Goal: Task Accomplishment & Management: Use online tool/utility

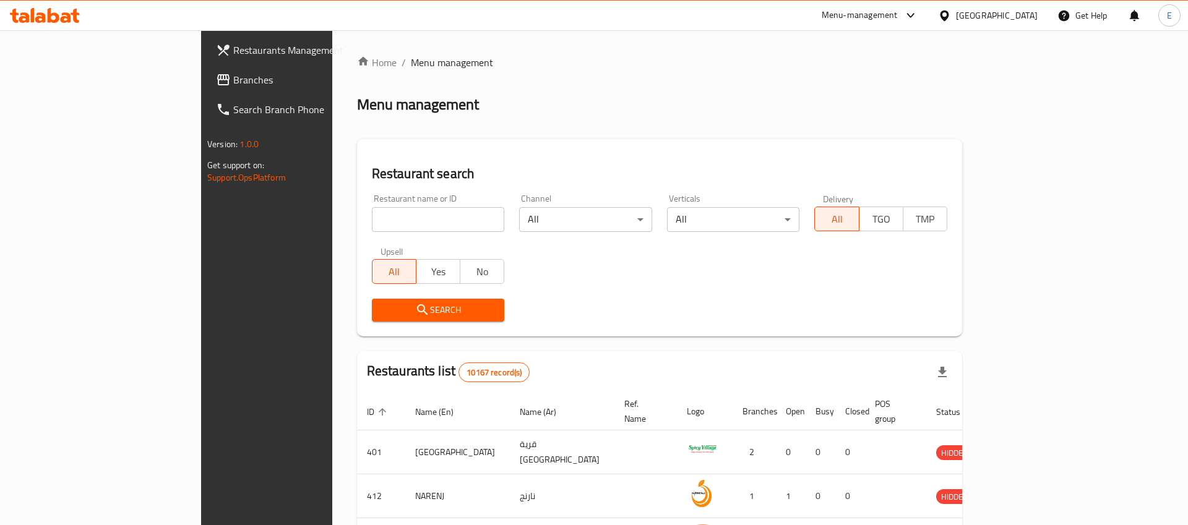
click at [372, 218] on input "search" at bounding box center [438, 219] width 133 height 25
paste input "752"
type input "752"
click button "Search" at bounding box center [438, 310] width 133 height 23
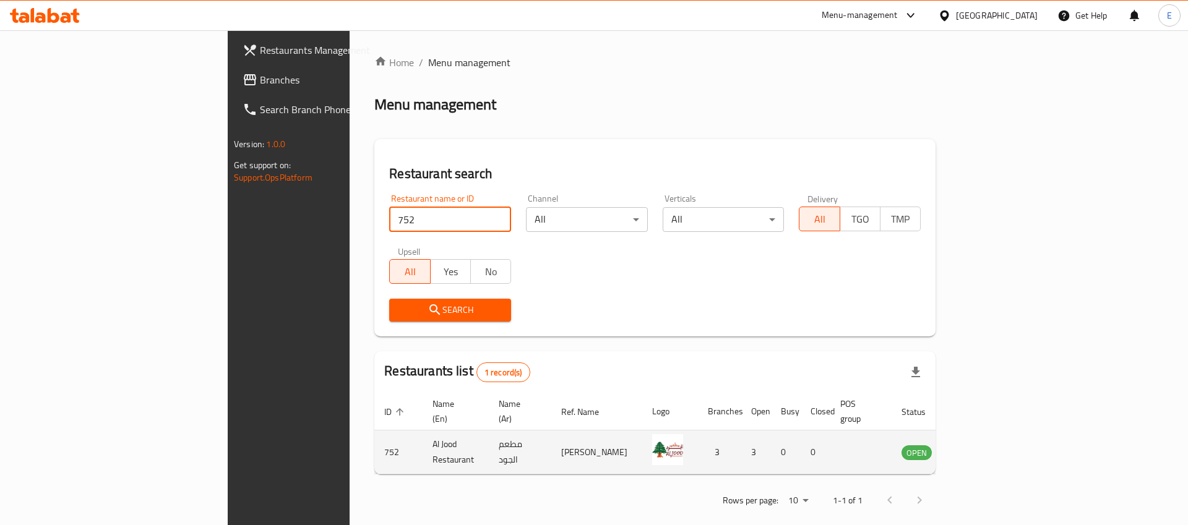
click at [981, 446] on icon "enhanced table" at bounding box center [974, 452] width 15 height 15
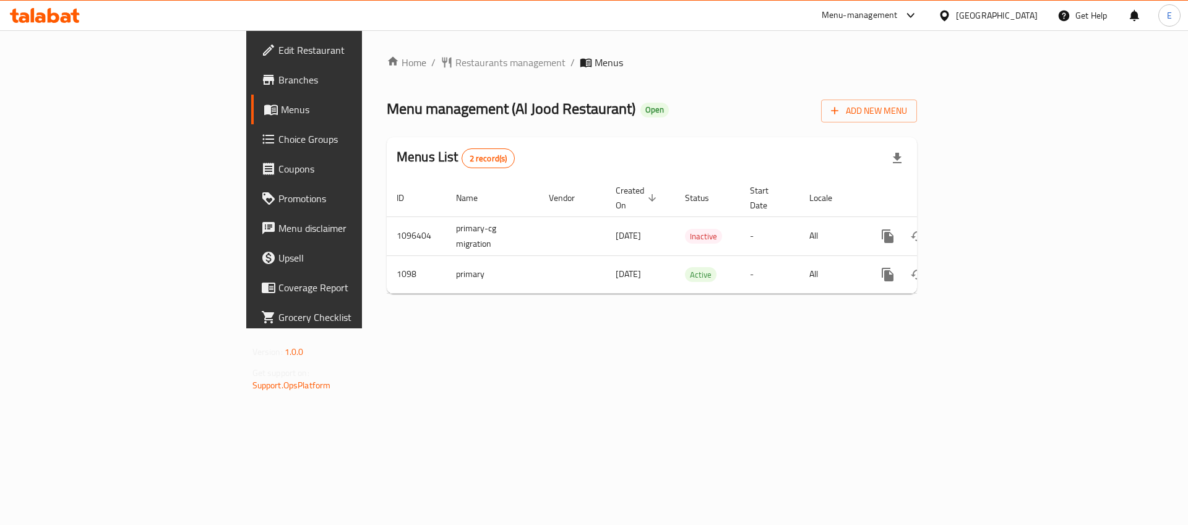
click at [281, 107] on span "Menus" at bounding box center [358, 109] width 154 height 15
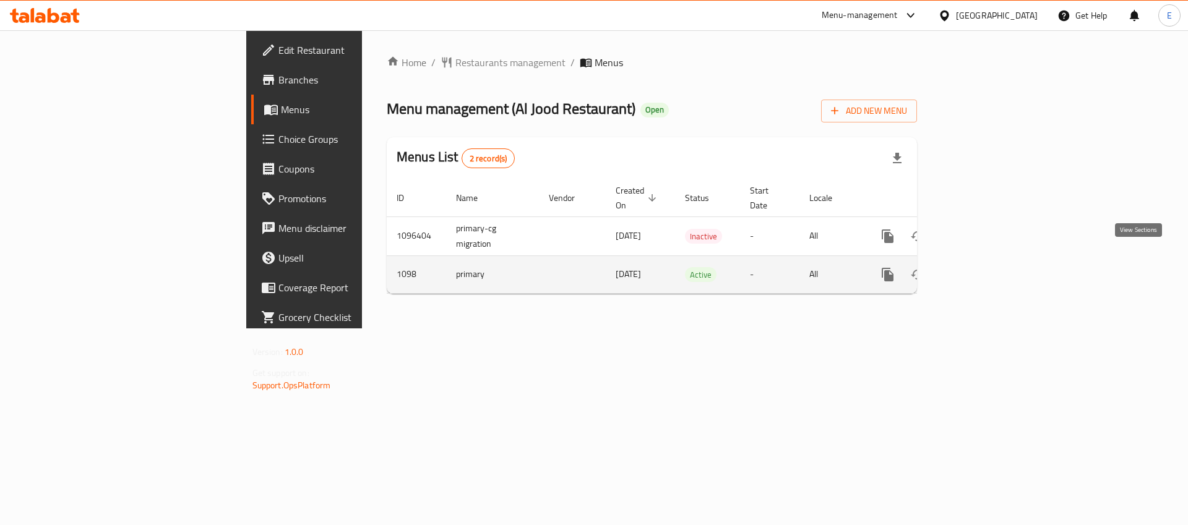
click at [984, 267] on icon "enhanced table" at bounding box center [977, 274] width 15 height 15
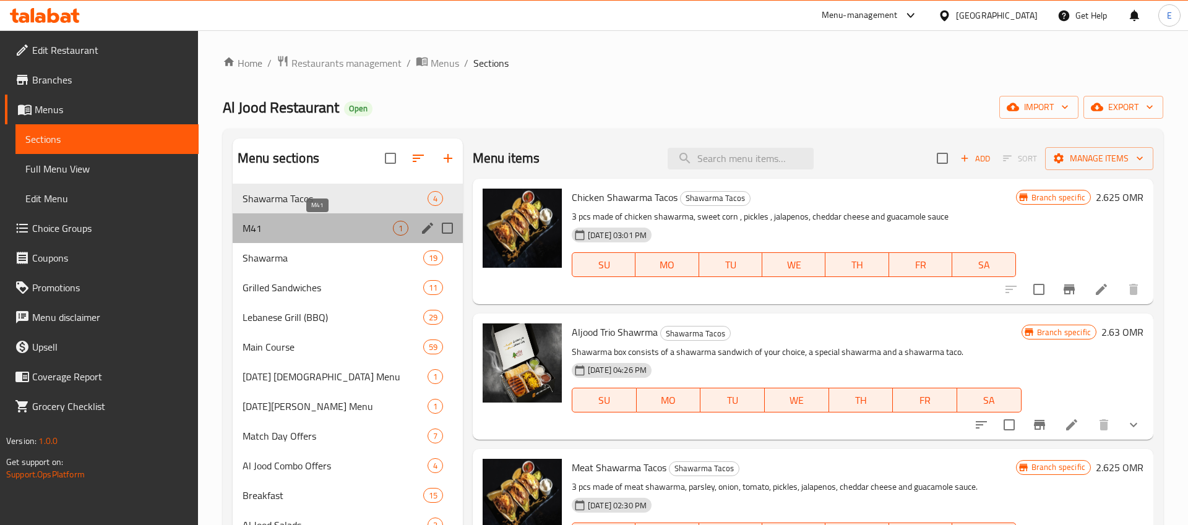
click at [360, 230] on span "M41" at bounding box center [318, 228] width 150 height 15
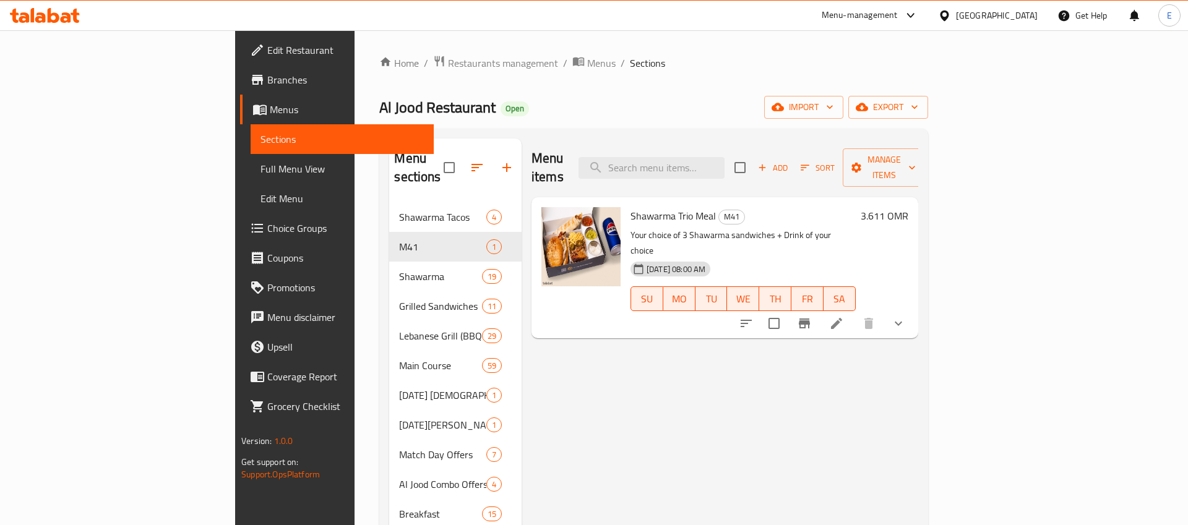
click at [908, 207] on h6 "3.611 OMR" at bounding box center [885, 215] width 48 height 17
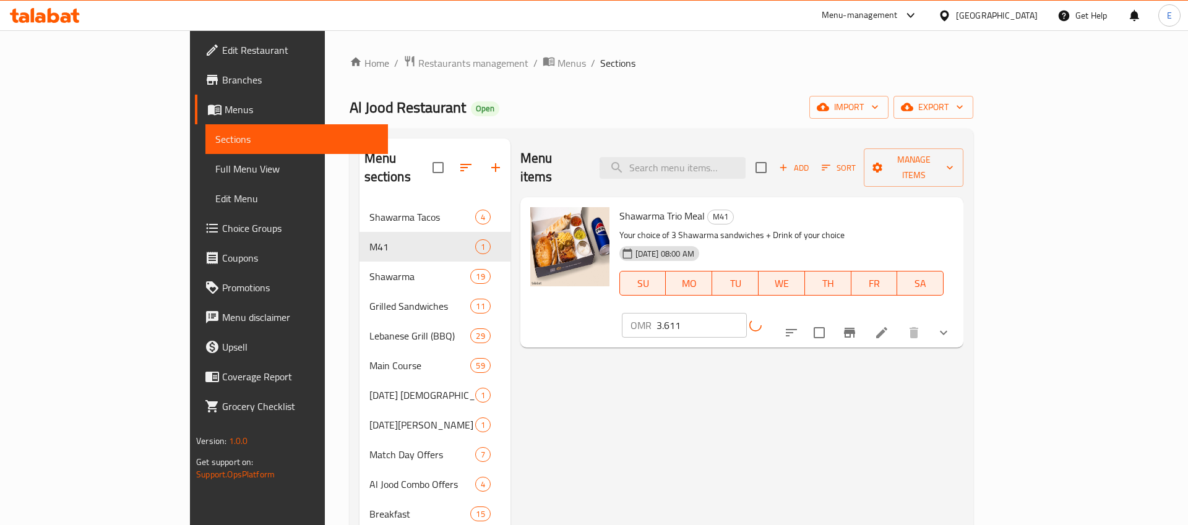
click at [809, 313] on div "OMR 3.611 ​" at bounding box center [715, 325] width 187 height 25
